Goal: Communication & Community: Participate in discussion

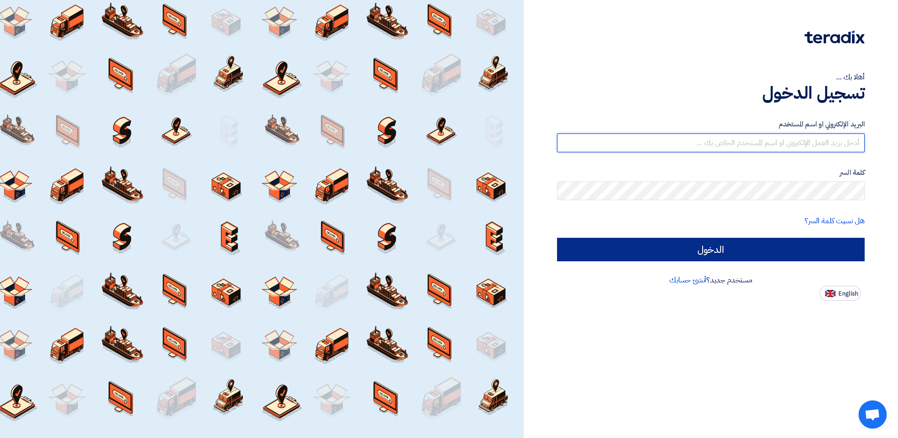
type input "[EMAIL_ADDRESS][DOMAIN_NAME]"
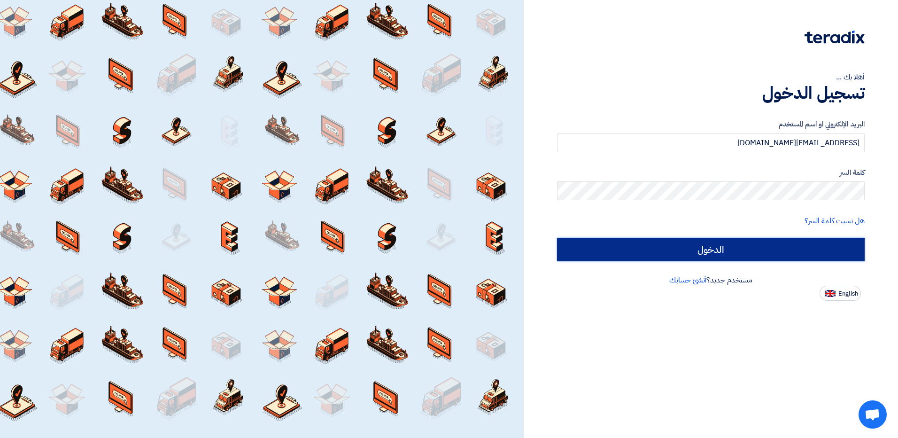
click at [701, 253] on input "الدخول" at bounding box center [711, 249] width 308 height 23
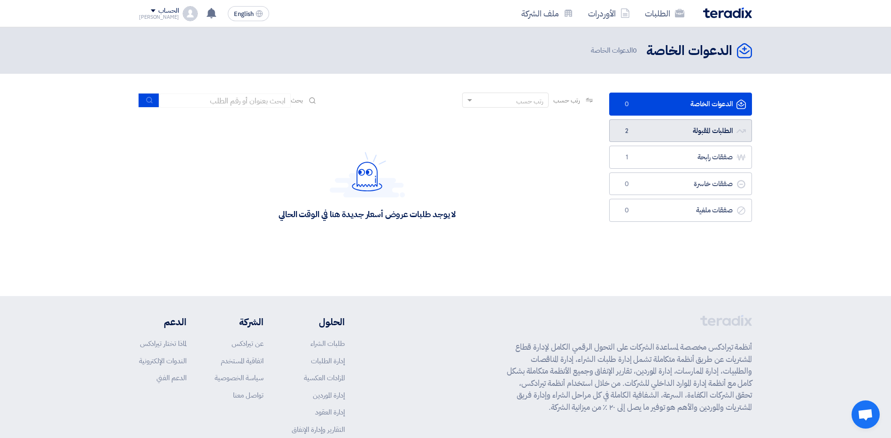
click at [700, 125] on link "الطلبات المقبولة الطلبات المقبولة 2" at bounding box center [680, 130] width 143 height 23
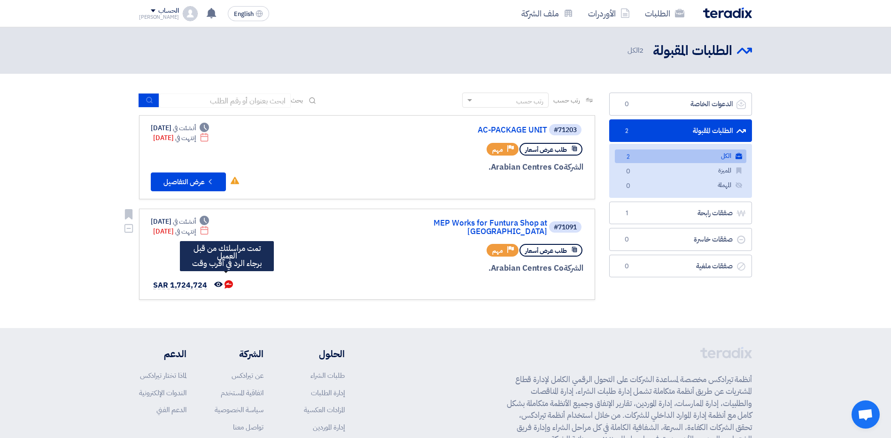
click at [228, 280] on icon "تمت مراسلتك من قبل العميل <br> برجاء الرد في أقرب وقت" at bounding box center [228, 284] width 8 height 8
click at [224, 280] on use at bounding box center [228, 284] width 8 height 8
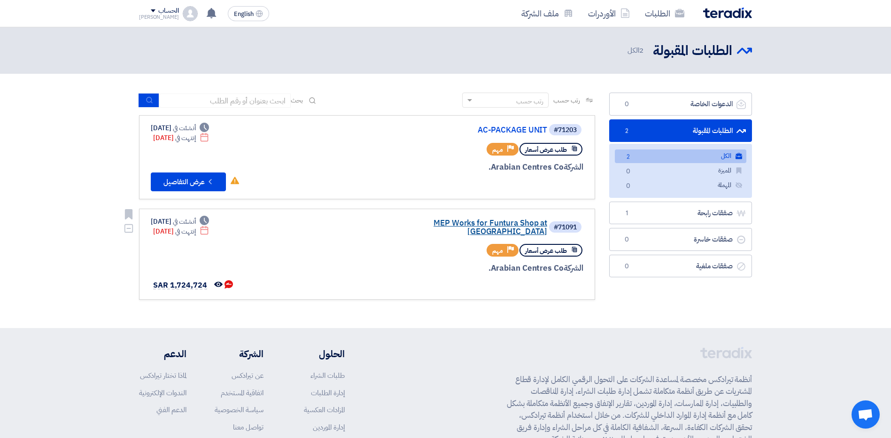
click at [448, 221] on link "MEP Works for Funtura Shop at [GEOGRAPHIC_DATA]" at bounding box center [453, 227] width 188 height 17
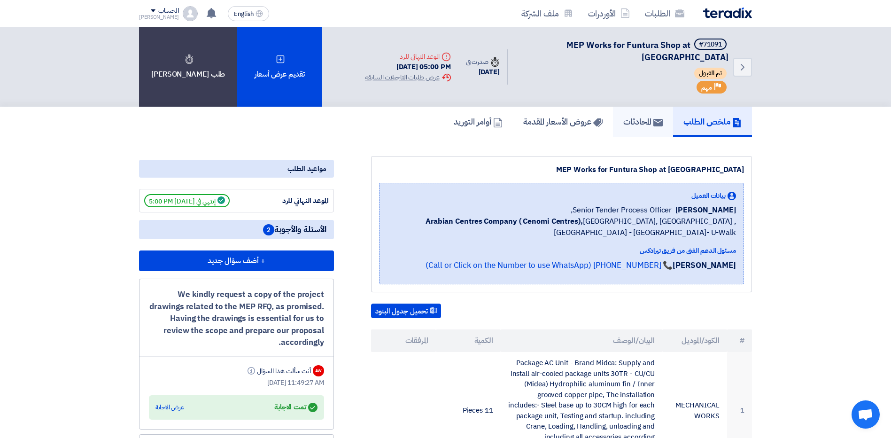
click at [645, 123] on h5 "المحادثات" at bounding box center [642, 121] width 39 height 11
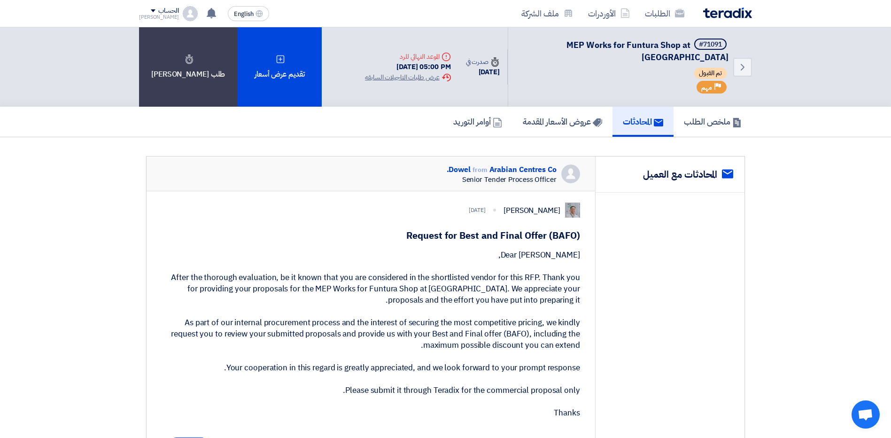
click at [745, 11] on img at bounding box center [727, 13] width 49 height 11
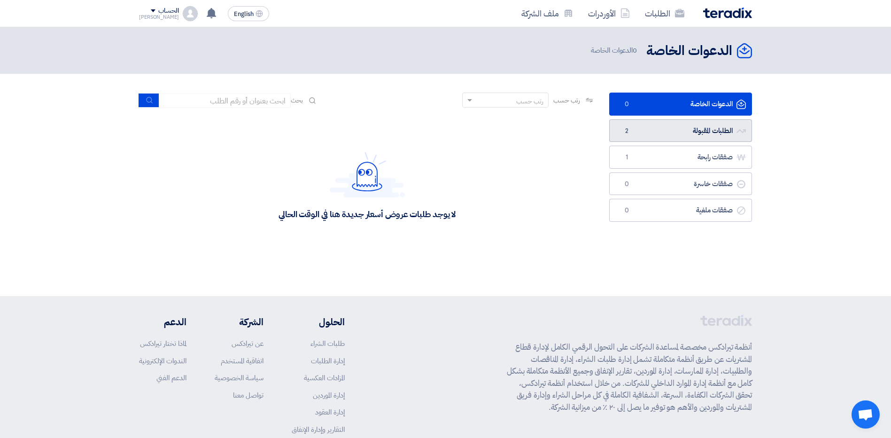
click at [695, 128] on link "الطلبات المقبولة الطلبات المقبولة 2" at bounding box center [680, 130] width 143 height 23
